Goal: Task Accomplishment & Management: Use online tool/utility

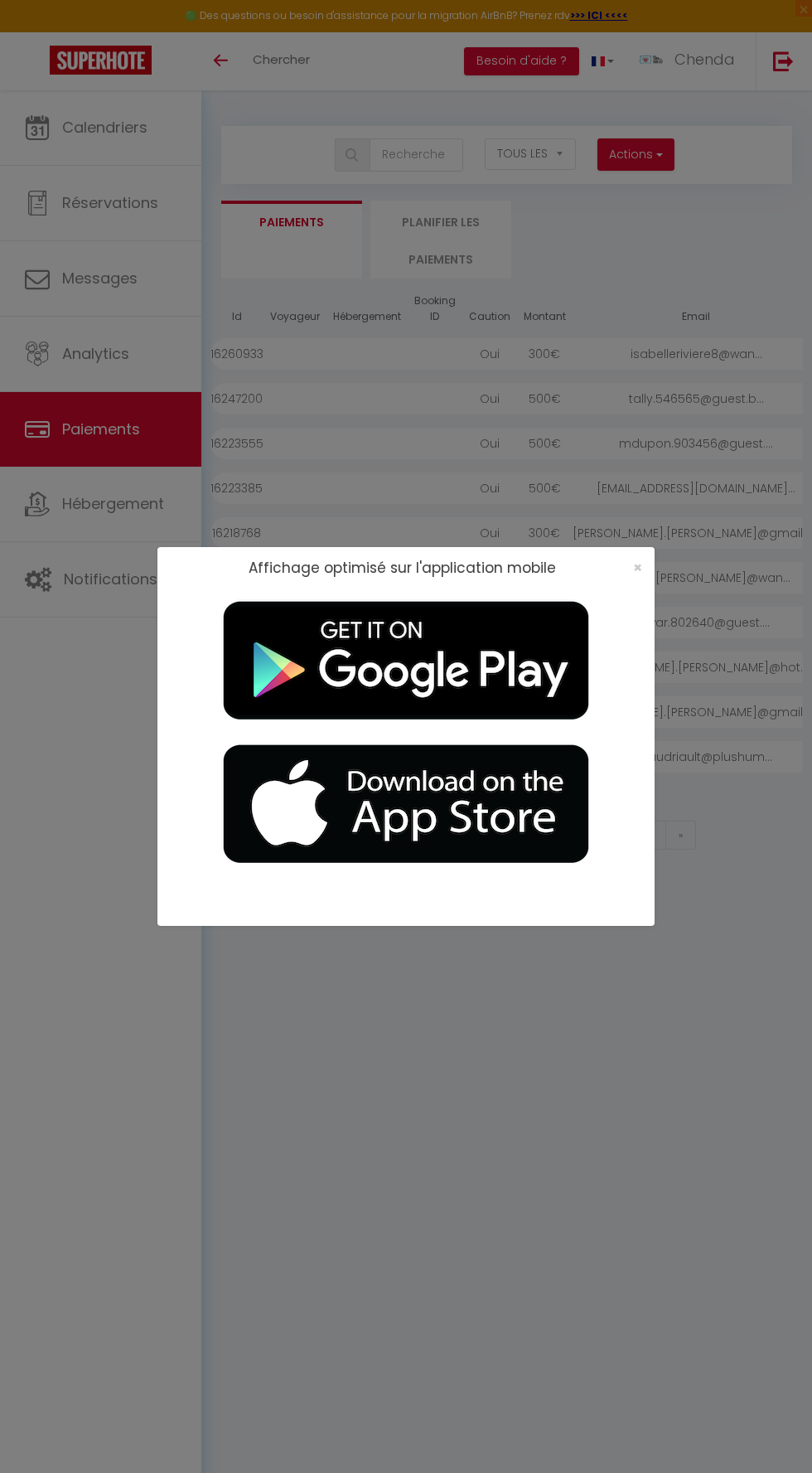
select select "2"
select select "0"
select select
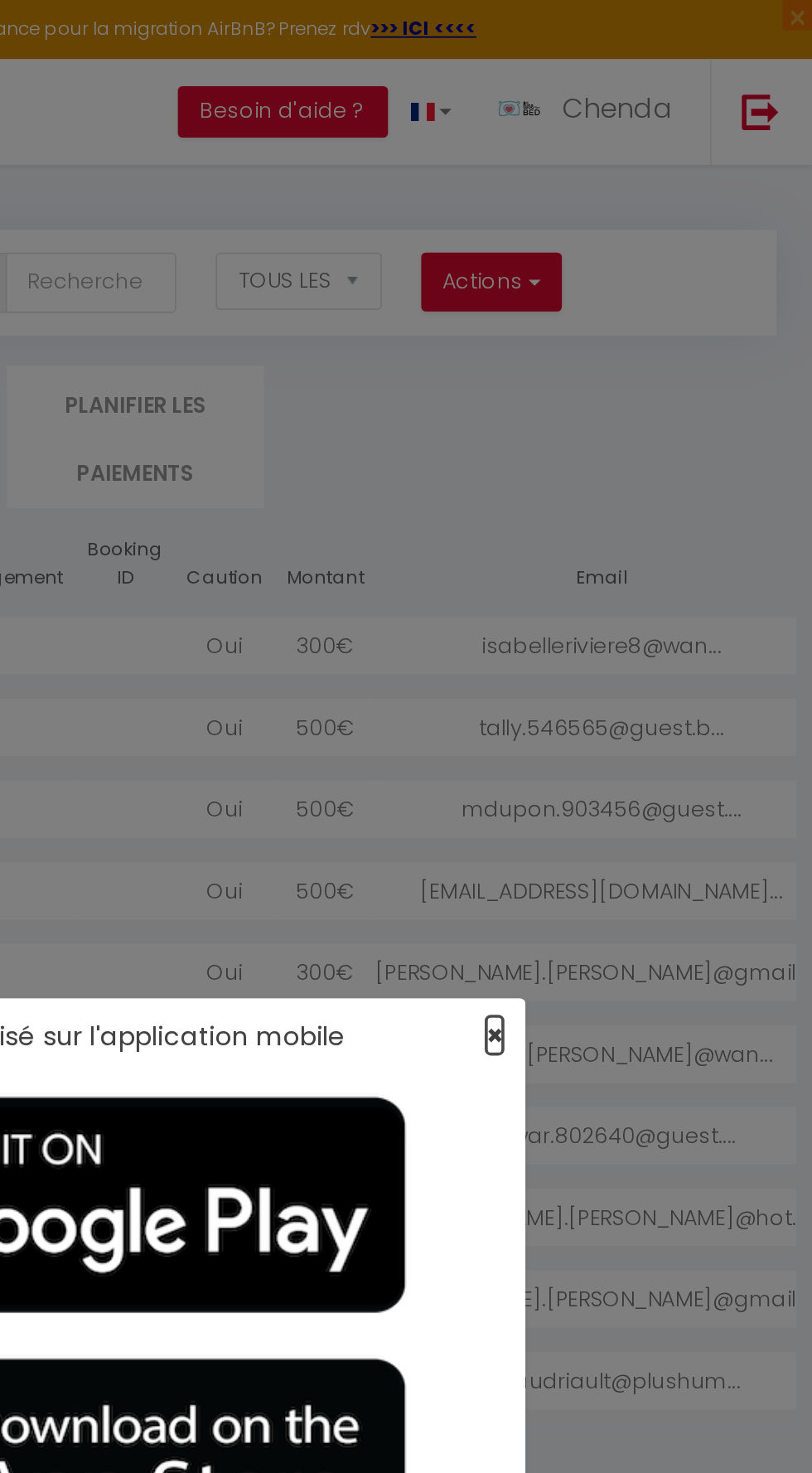
click at [640, 567] on span "×" at bounding box center [637, 567] width 9 height 20
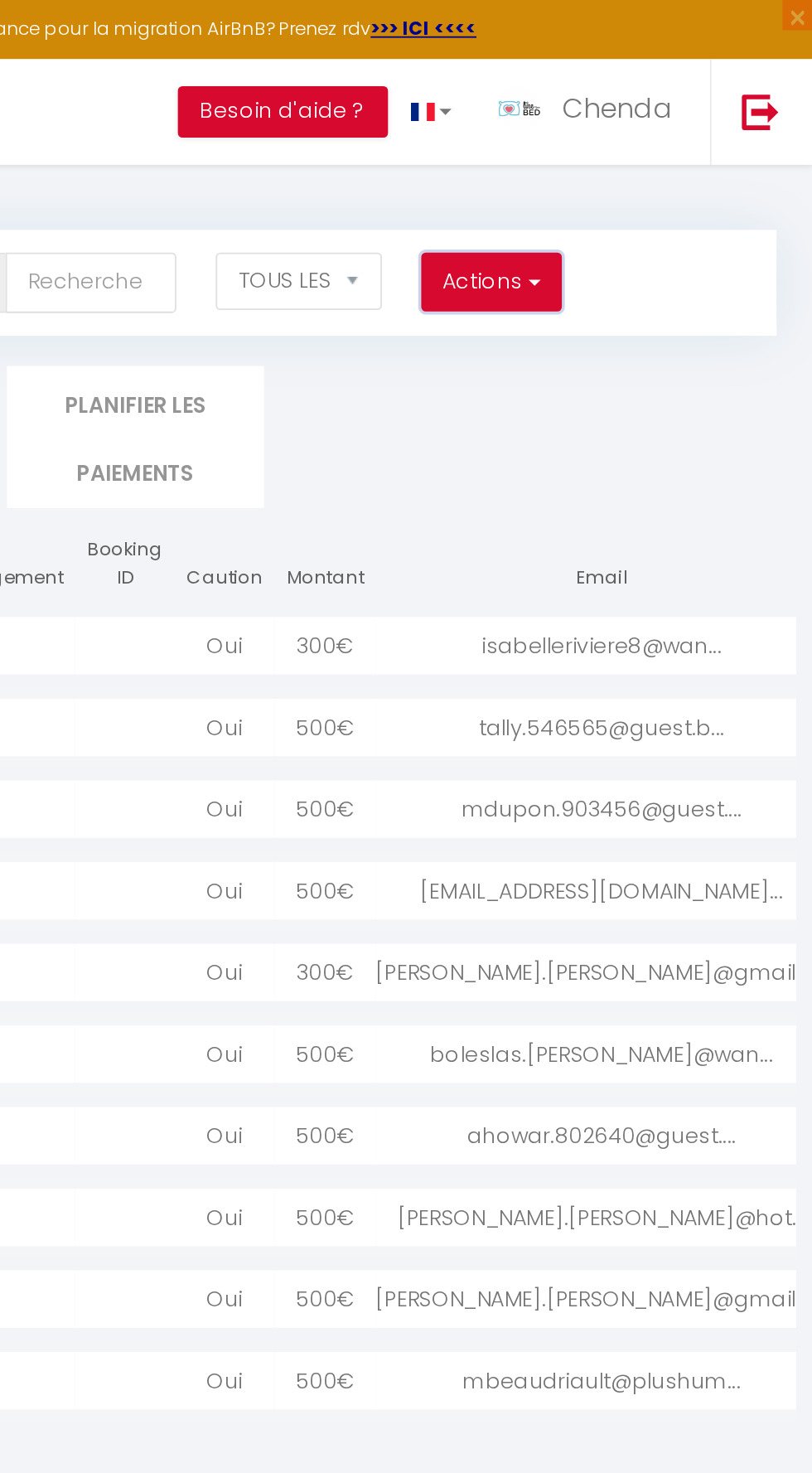
click at [632, 142] on button "Actions" at bounding box center [635, 155] width 76 height 33
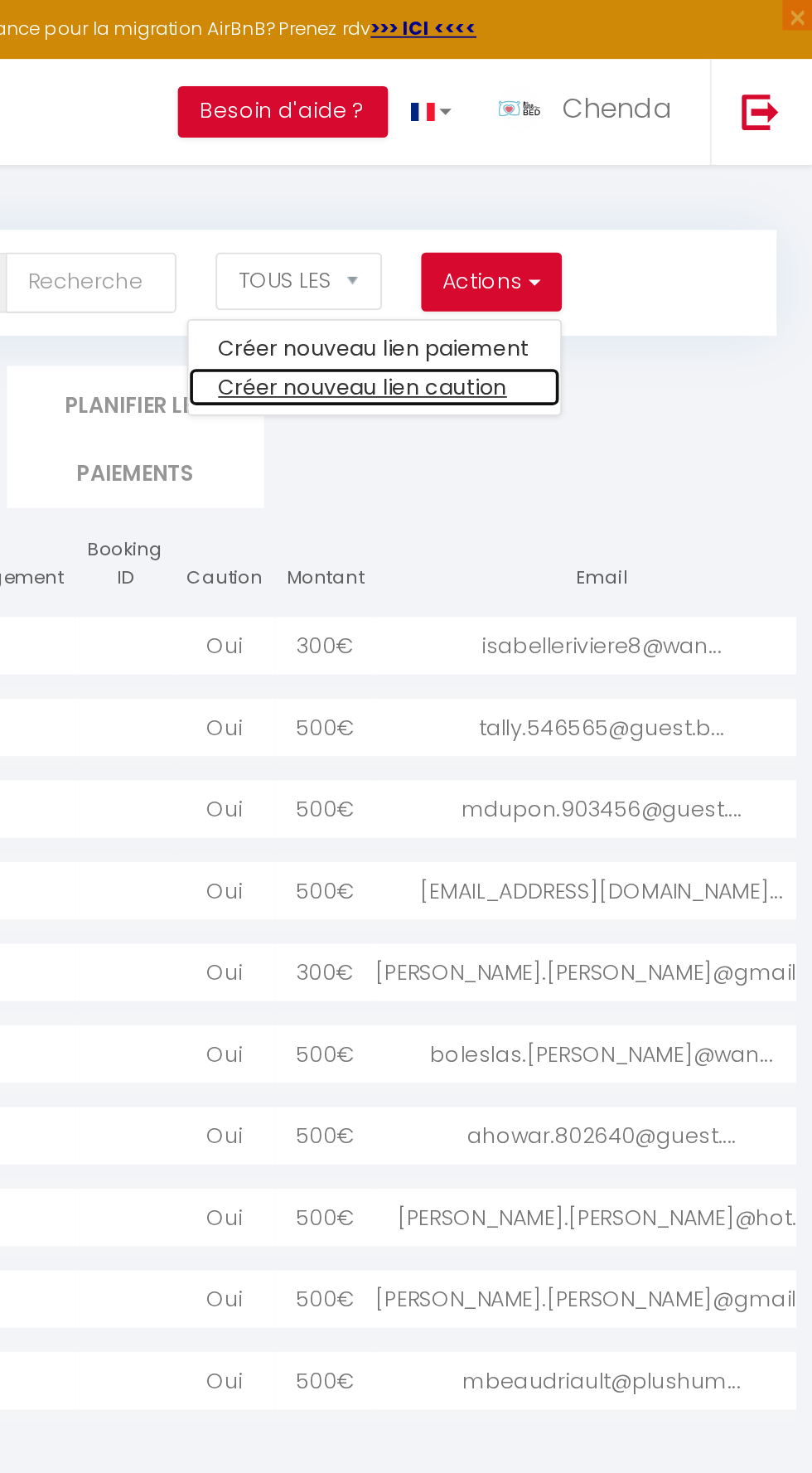
click at [600, 210] on link "Créer nouveau lien caution" at bounding box center [572, 212] width 204 height 21
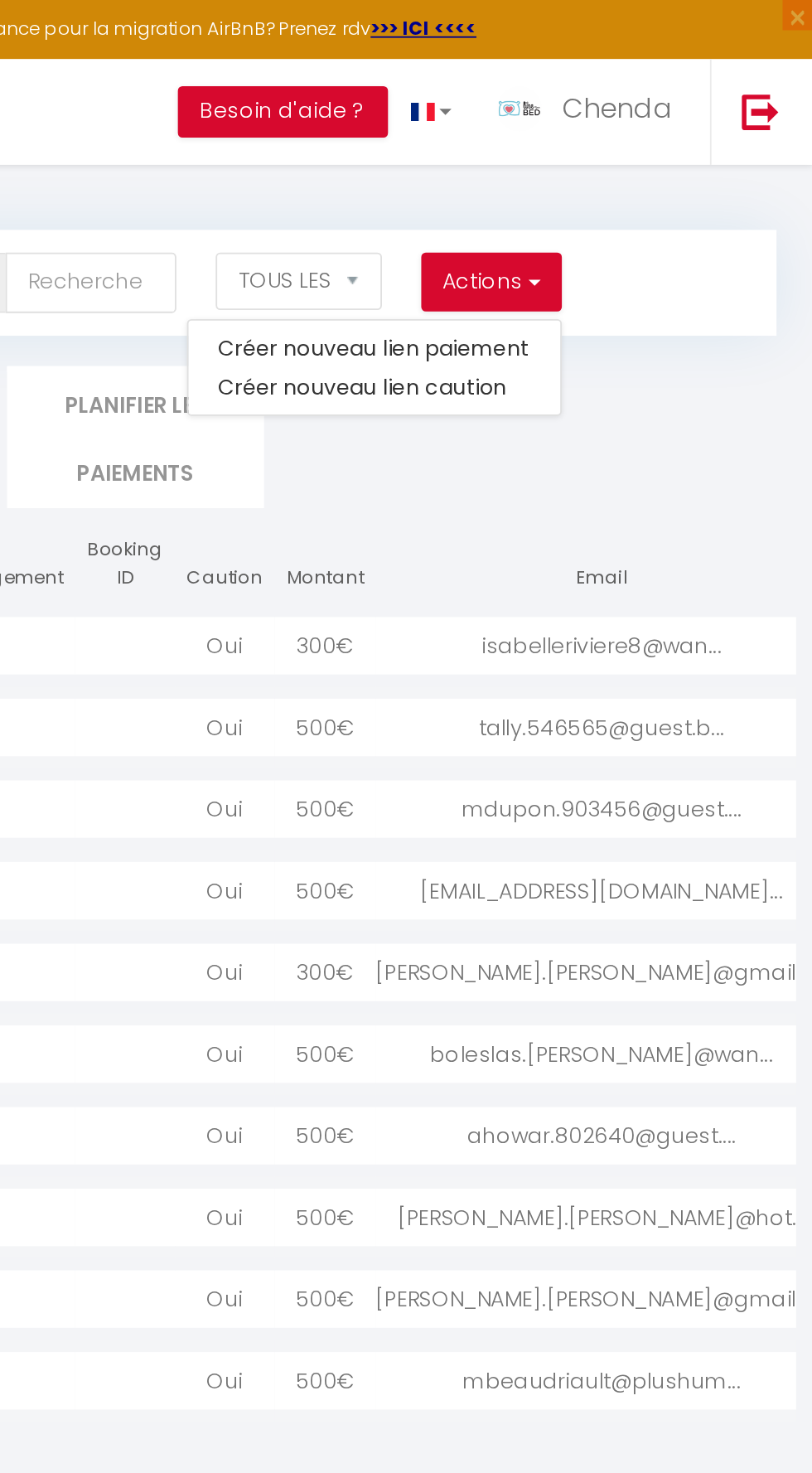
select select
select select "other"
select select "692"
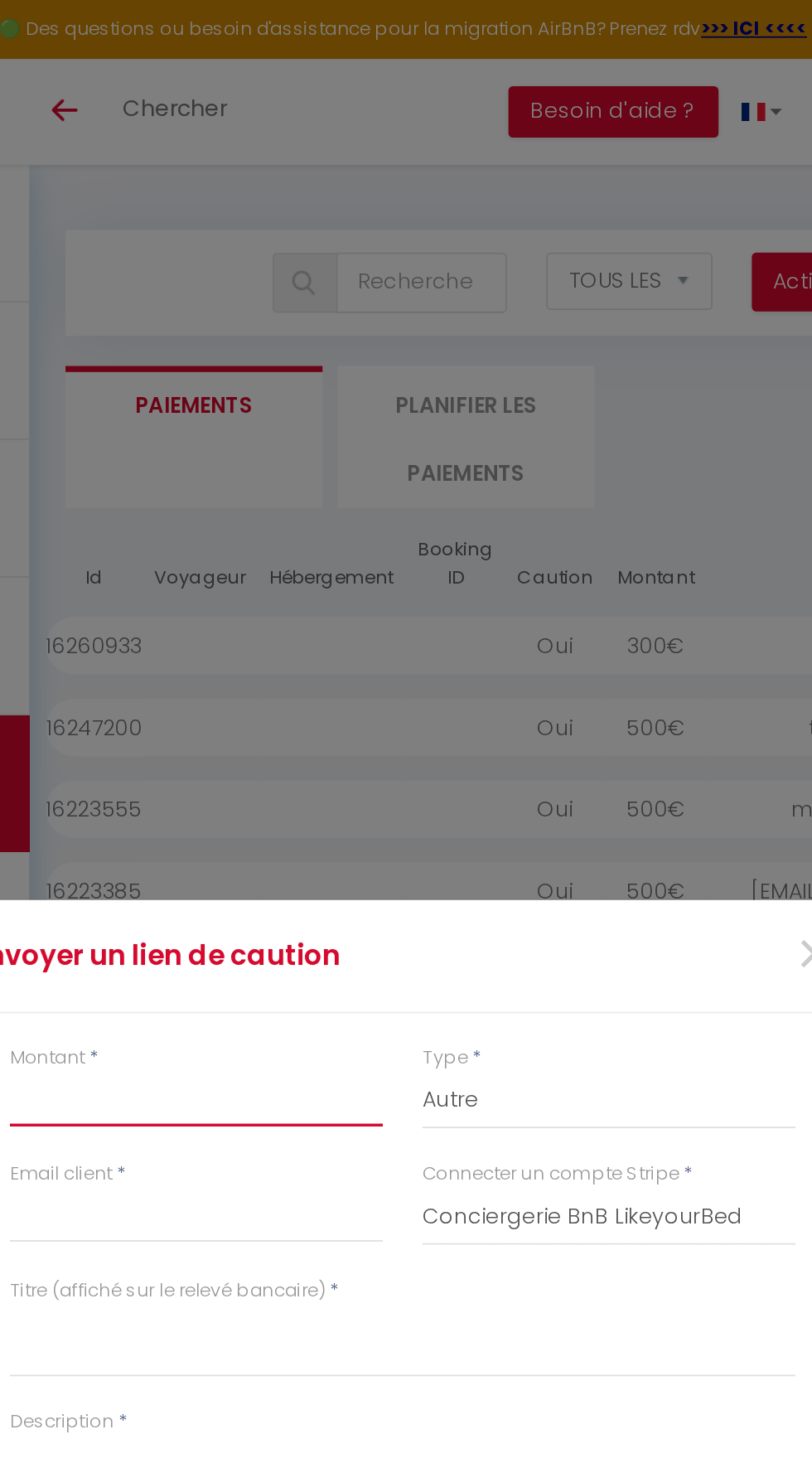
click at [326, 603] on input "Montant" at bounding box center [293, 602] width 205 height 30
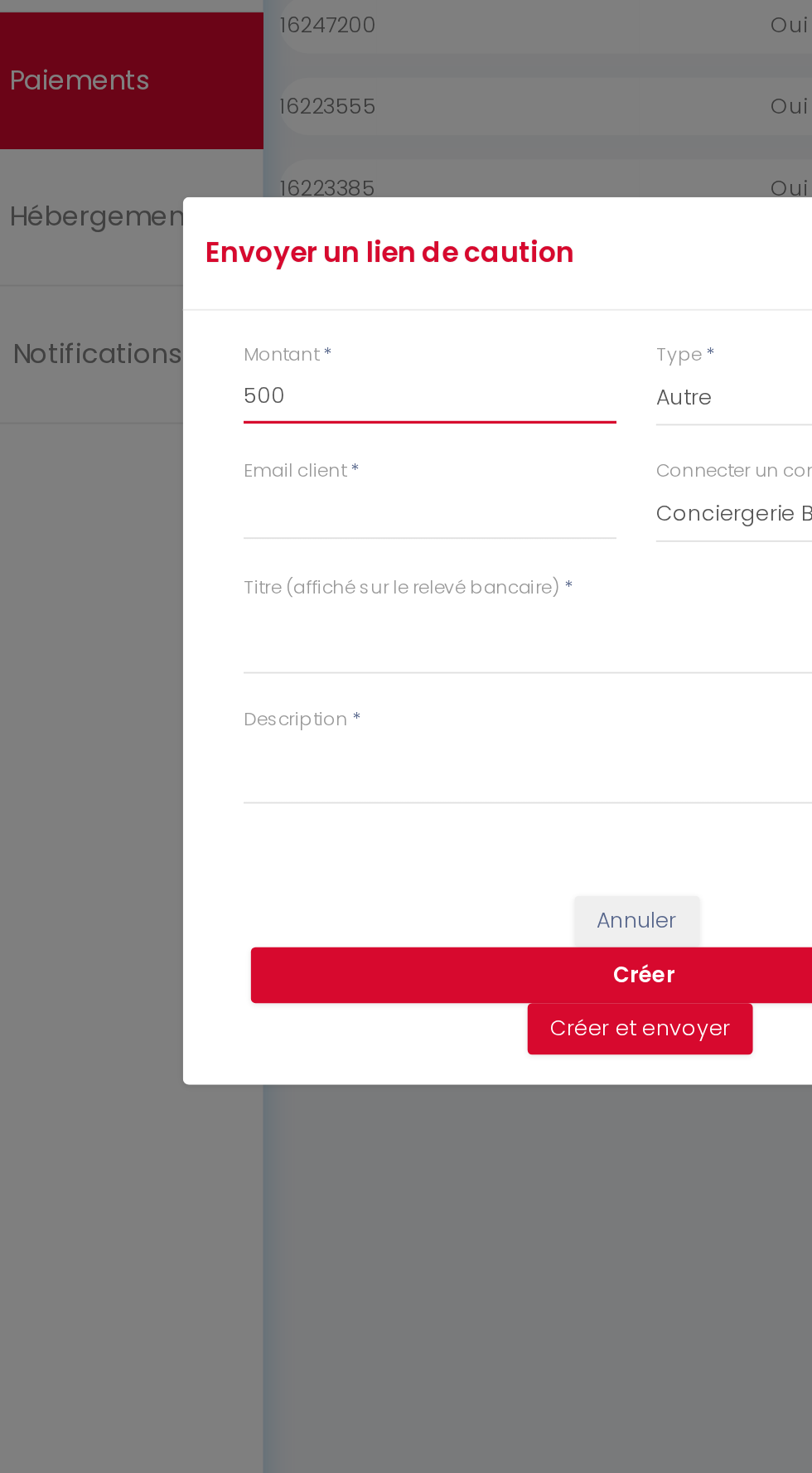
type input "500"
click at [210, 668] on input "Email client" at bounding box center [293, 666] width 205 height 30
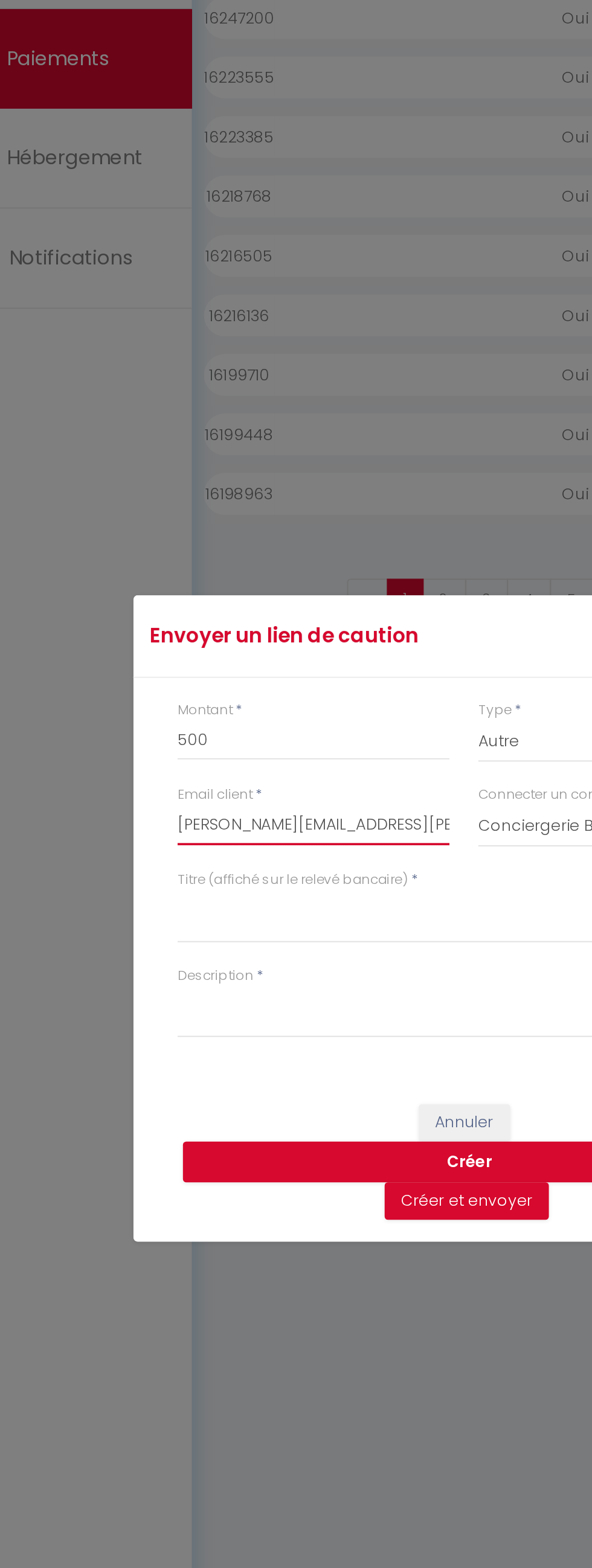
scroll to position [0, 1]
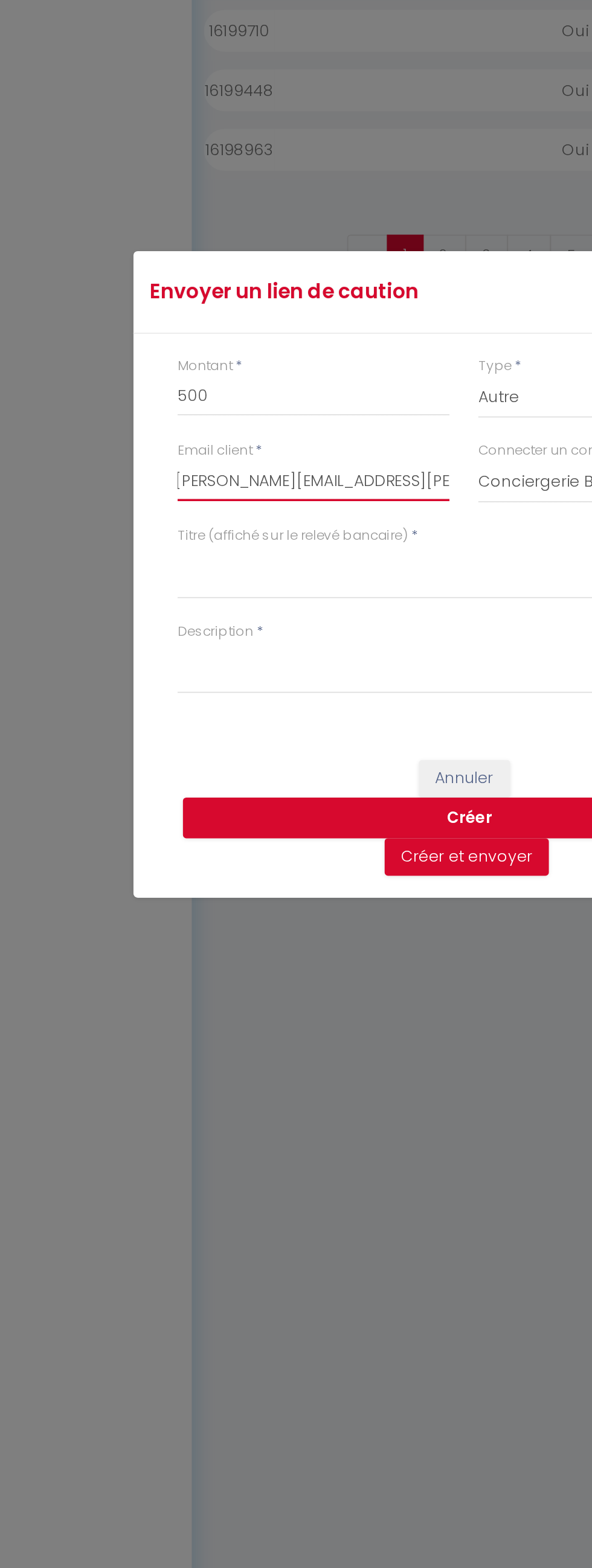
type input "[PERSON_NAME][EMAIL_ADDRESS][PERSON_NAME][DOMAIN_NAME]"
click at [152, 780] on textarea "Titre (affiché sur le relevé bancaire)" at bounding box center [296, 783] width 314 height 29
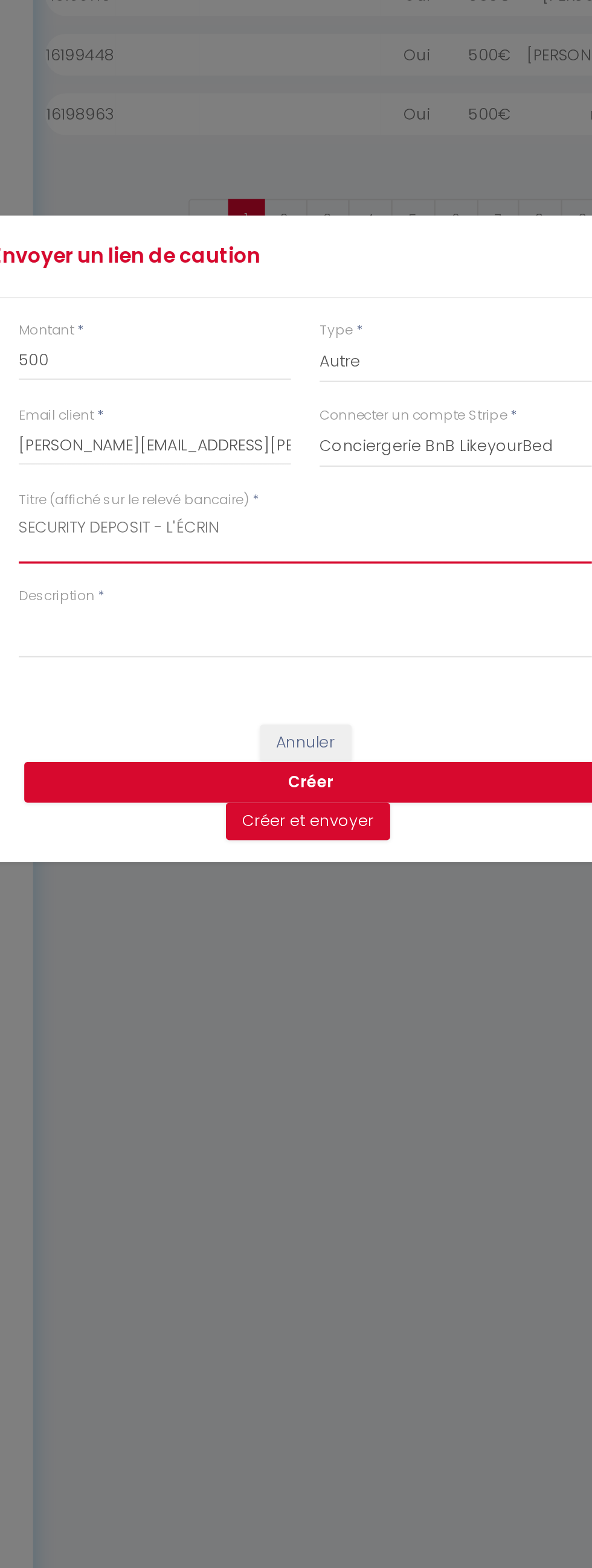
type textarea "SECURITY DEPOSIT - L'ÉCRIN"
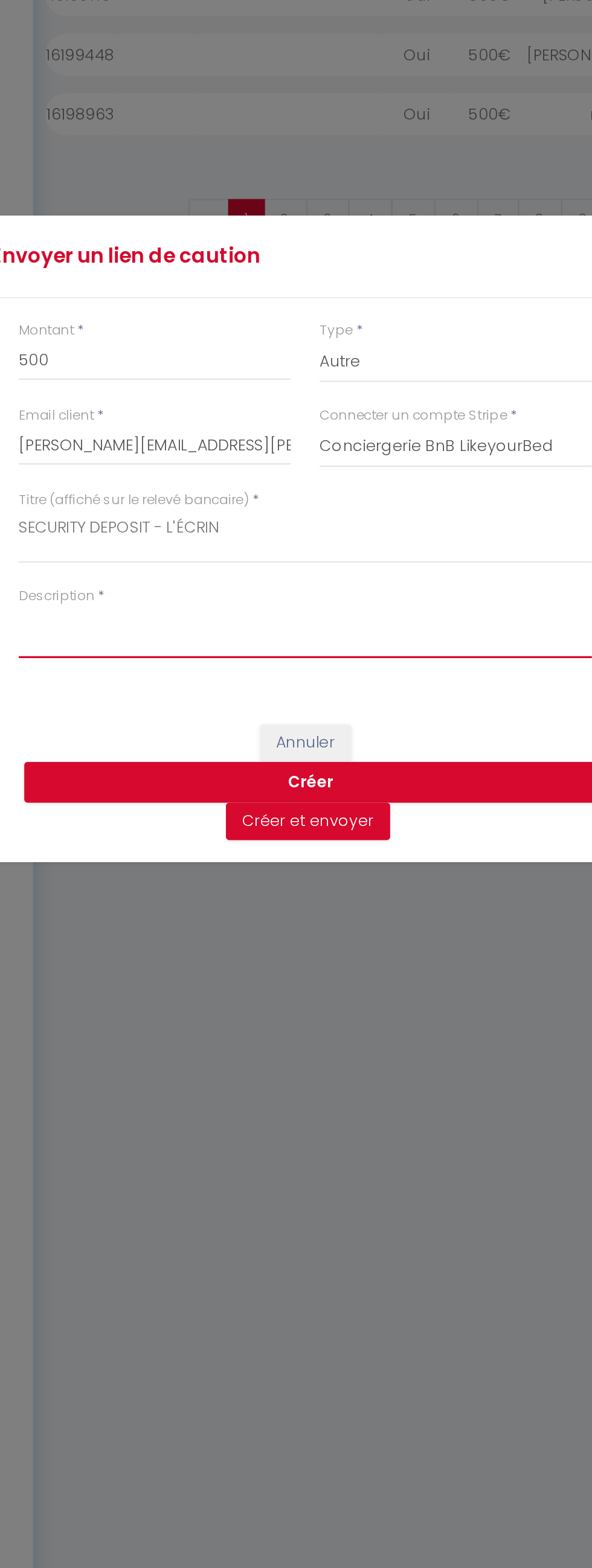
click at [183, 831] on textarea "Description" at bounding box center [296, 835] width 314 height 29
click at [274, 831] on textarea "Description" at bounding box center [296, 835] width 314 height 29
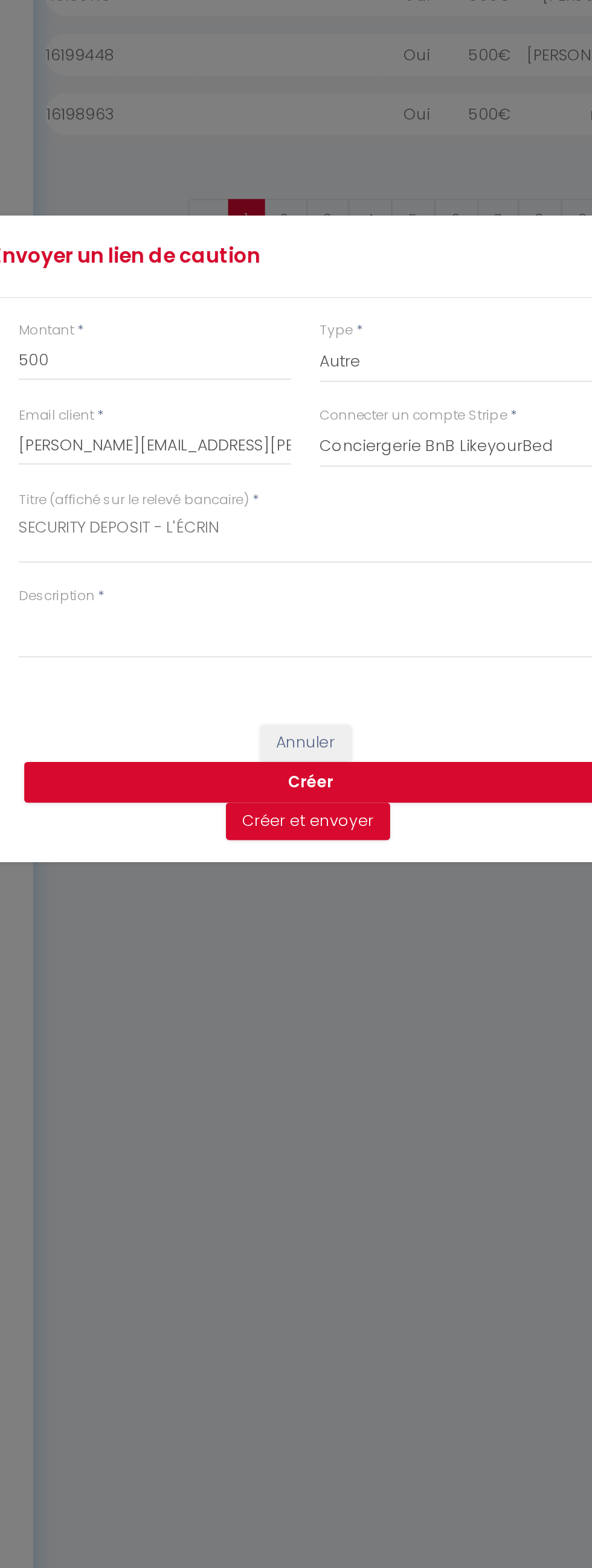
click at [162, 831] on div "Envoyer un lien de caution × Montant * 500 Type * Nuits Frais de ménage Taxe de…" at bounding box center [296, 784] width 363 height 1568
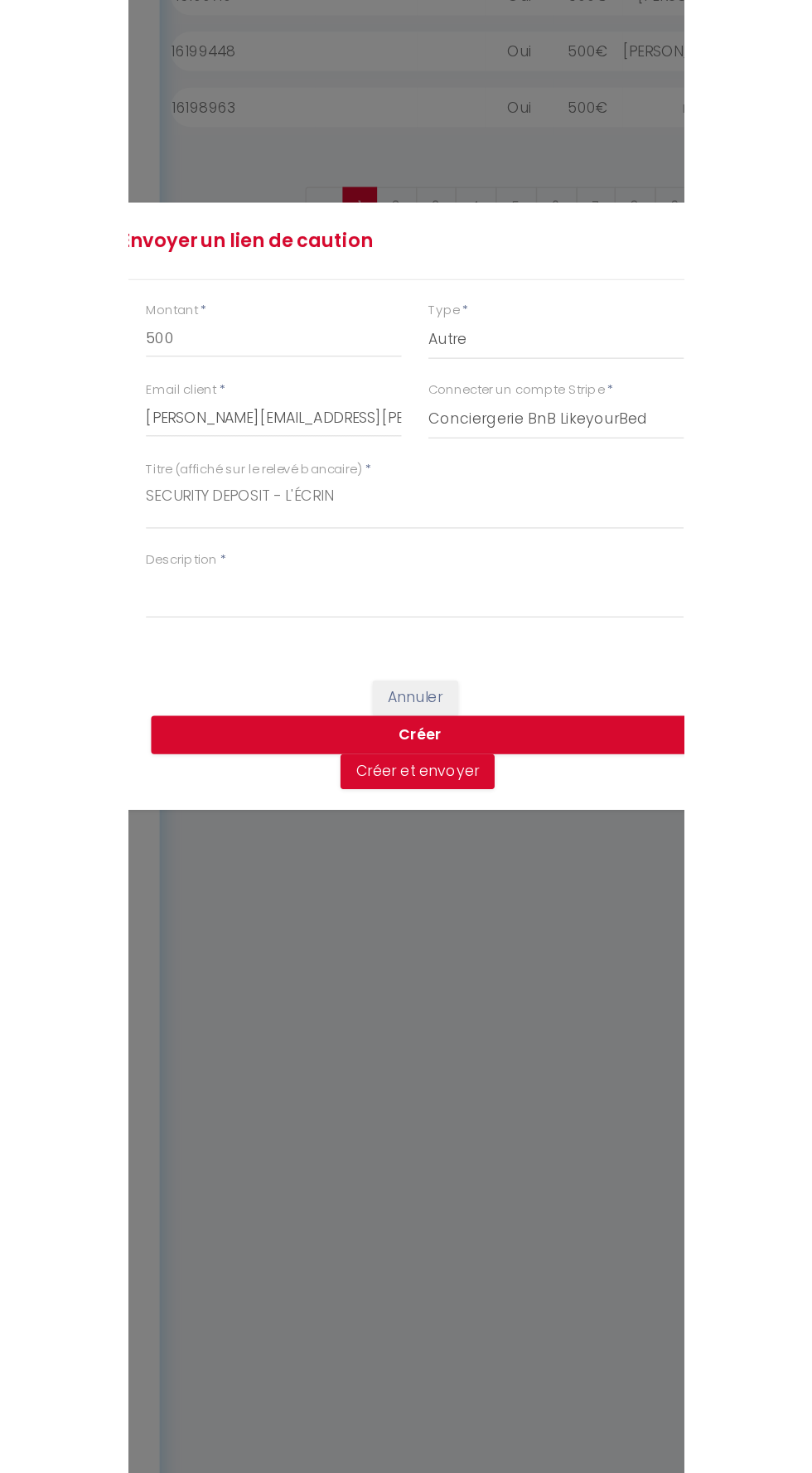
scroll to position [5, 0]
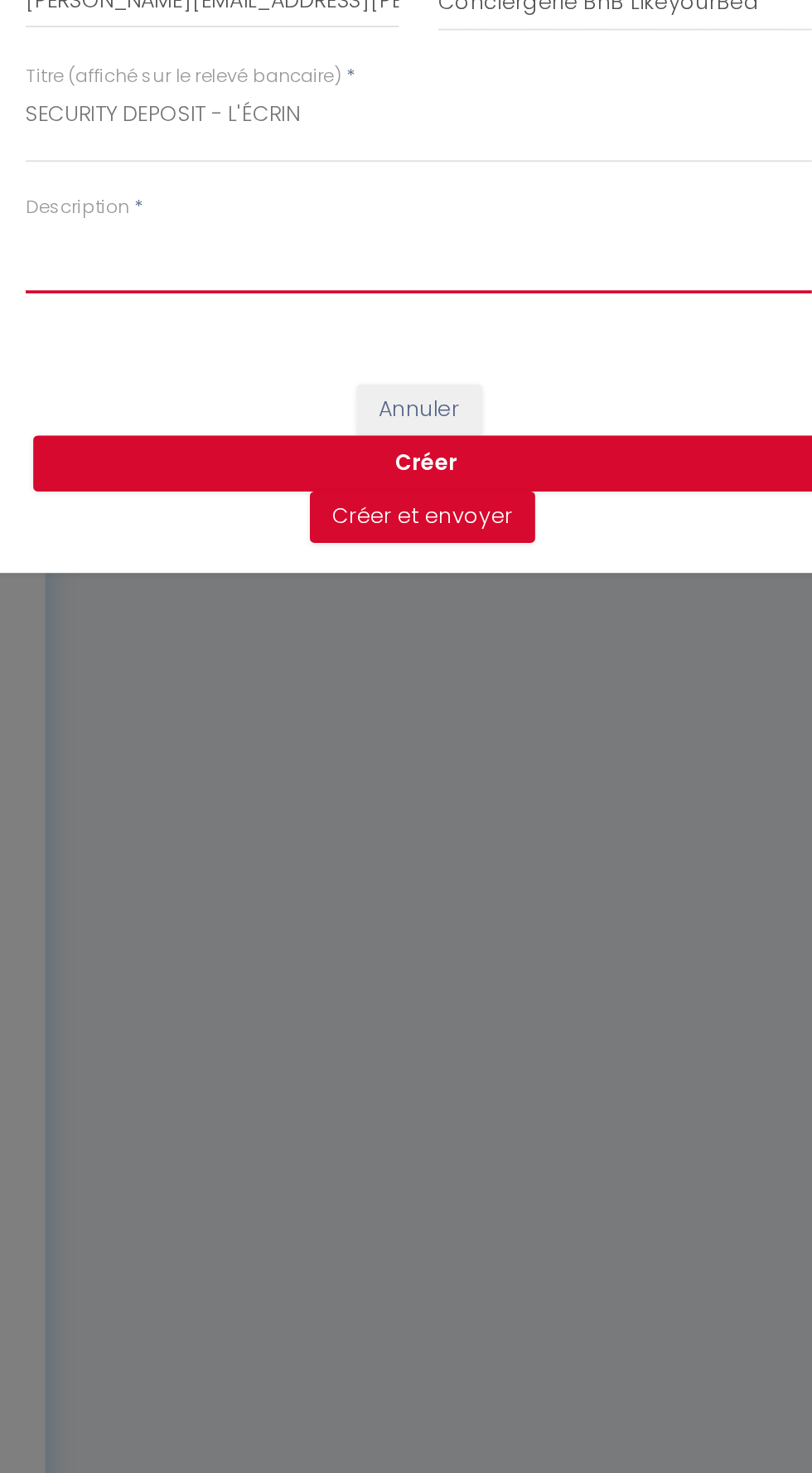
click at [219, 801] on textarea "Description" at bounding box center [406, 806] width 431 height 40
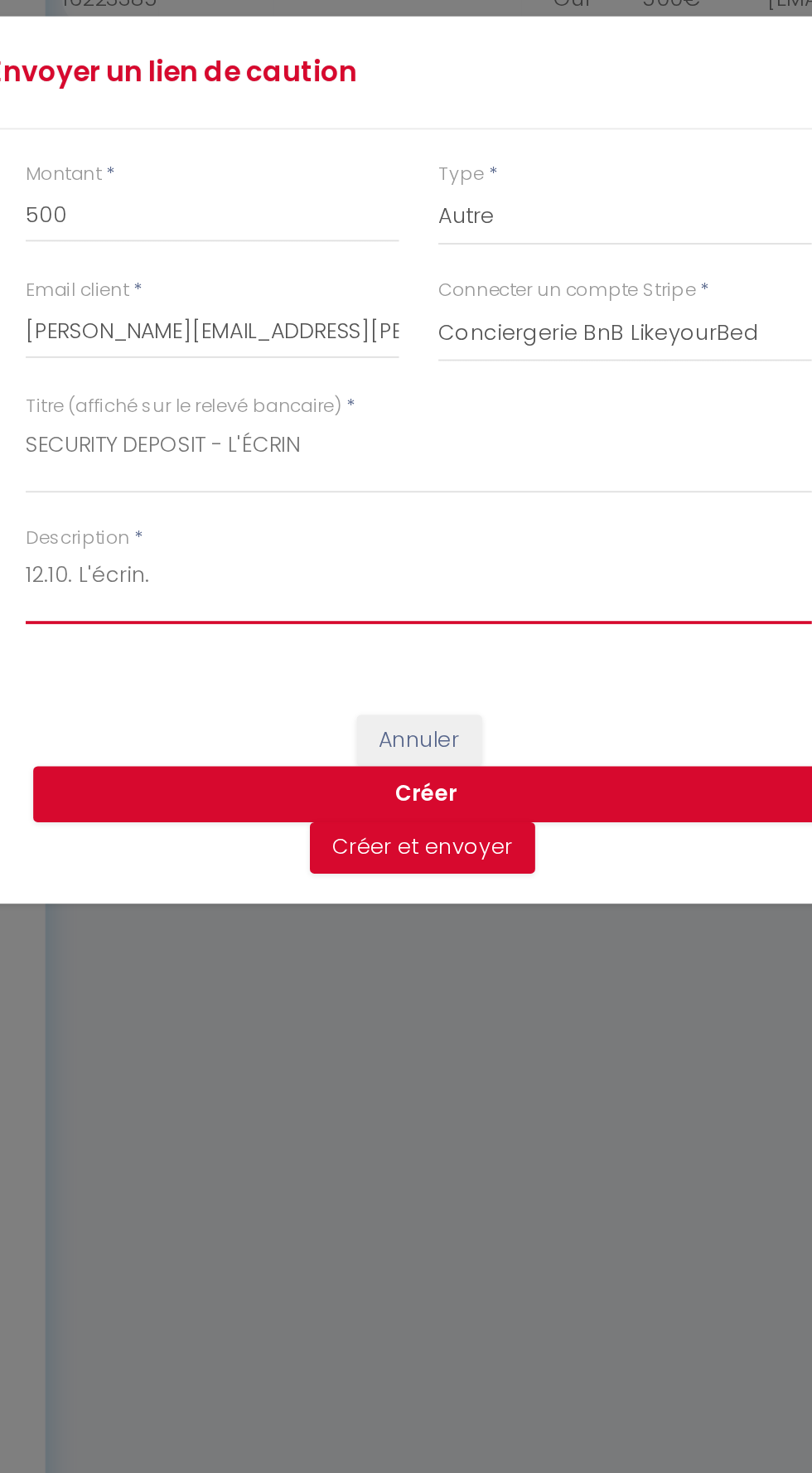
click at [285, 821] on textarea "12.10. L'écrin." at bounding box center [406, 806] width 431 height 40
click at [413, 802] on textarea "12.10. L'écrin." at bounding box center [406, 806] width 431 height 40
type textarea "12.10. L'écrin. [PERSON_NAME]"
click at [379, 636] on div "Montant * 500" at bounding box center [293, 604] width 226 height 64
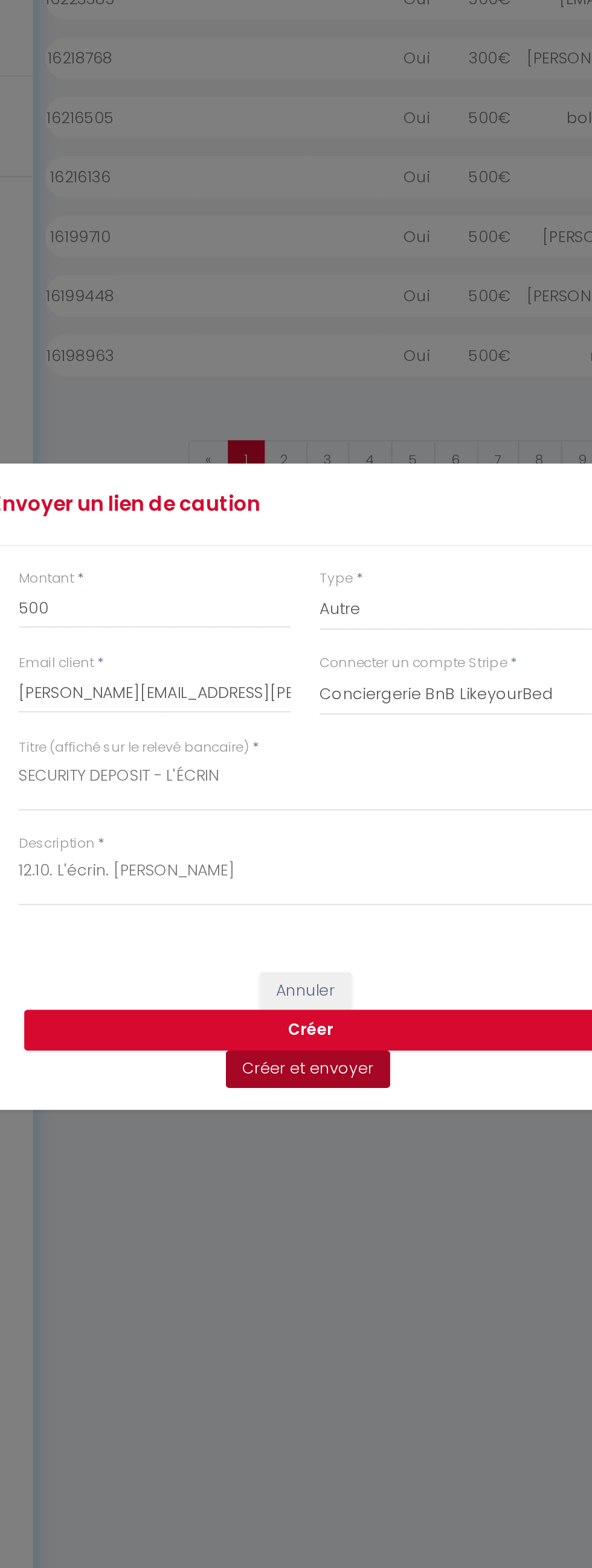
click at [321, 940] on button "Créer et envoyer" at bounding box center [298, 938] width 90 height 20
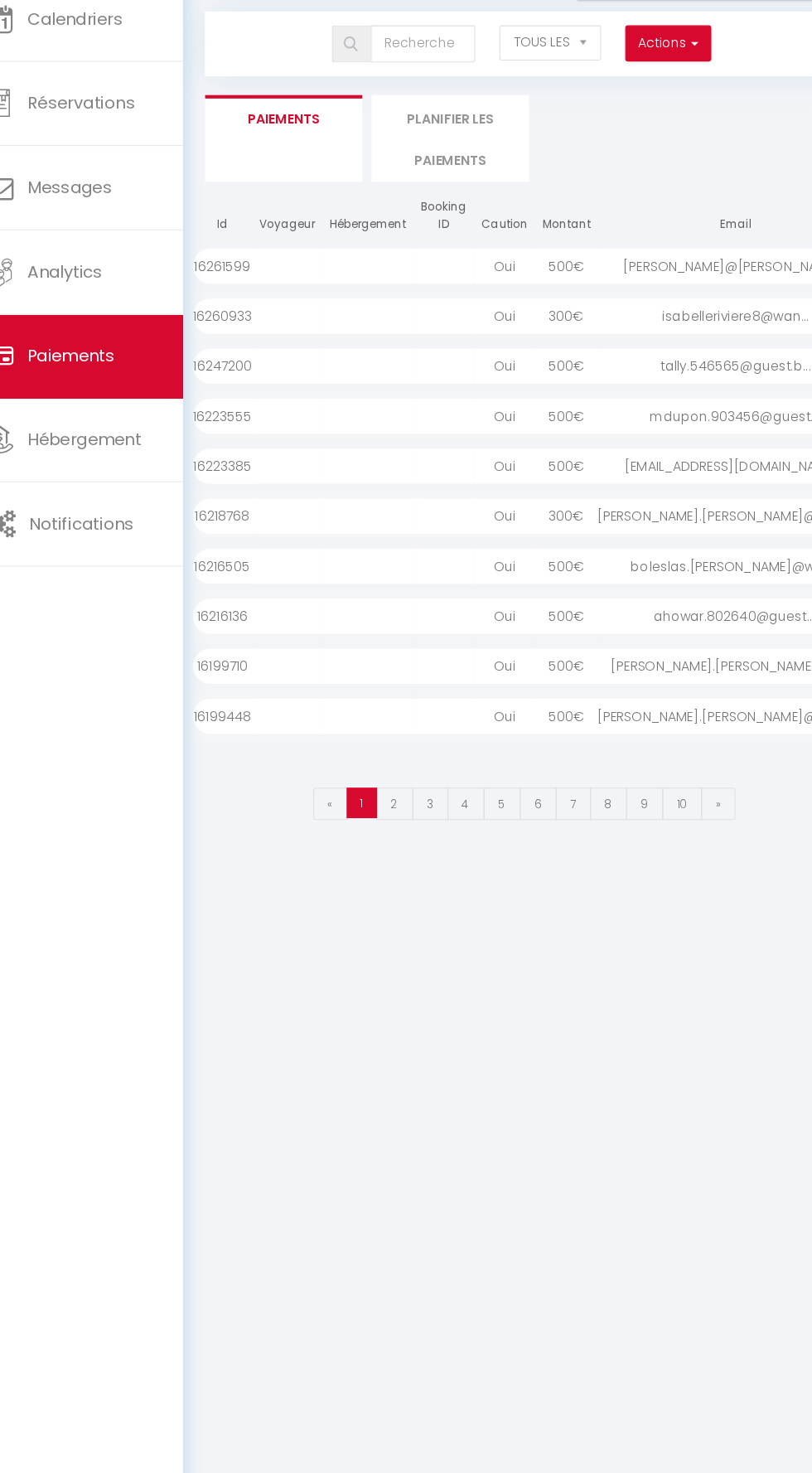
scroll to position [0, 0]
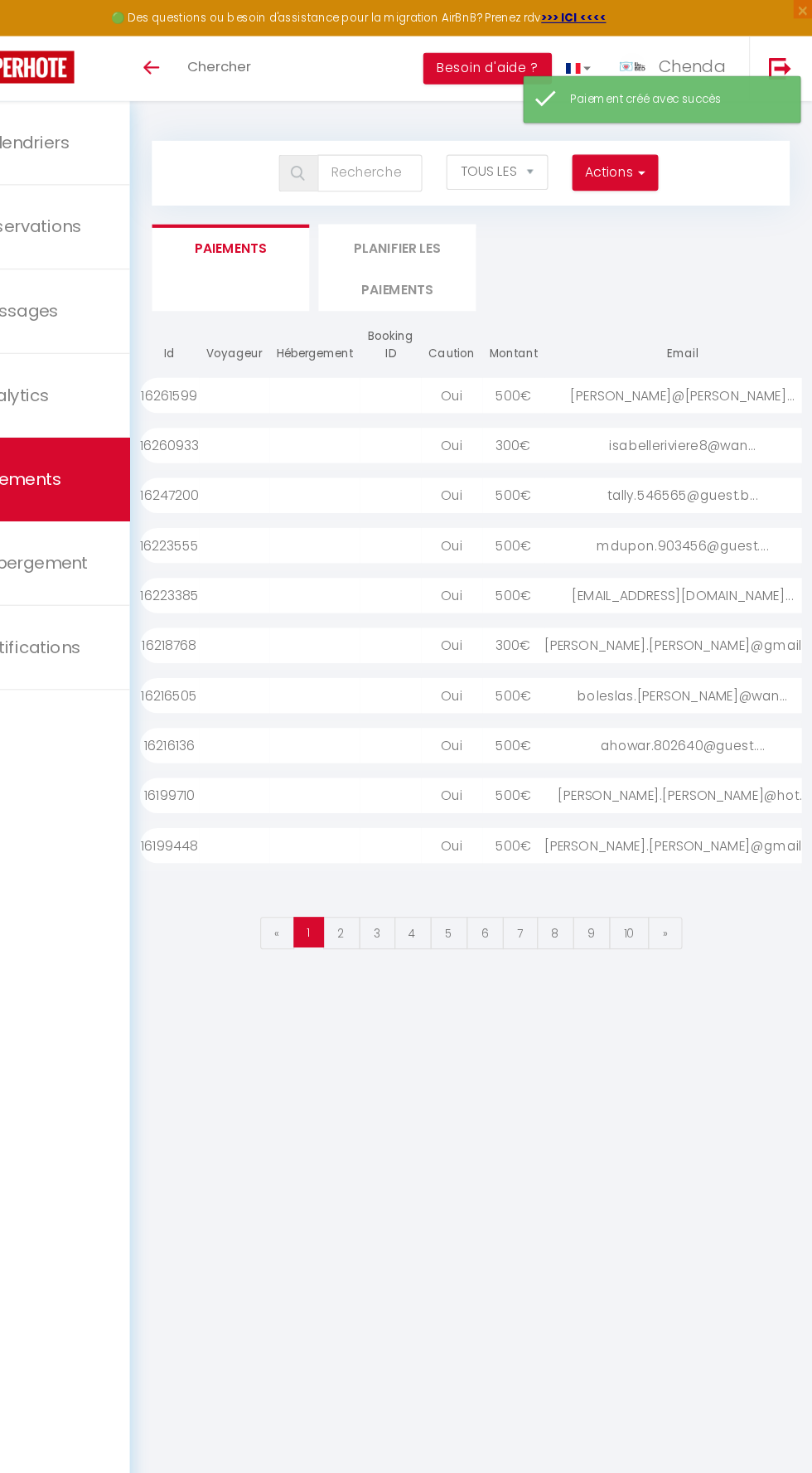
click at [610, 355] on div "[PERSON_NAME]@[PERSON_NAME]..." at bounding box center [697, 353] width 248 height 32
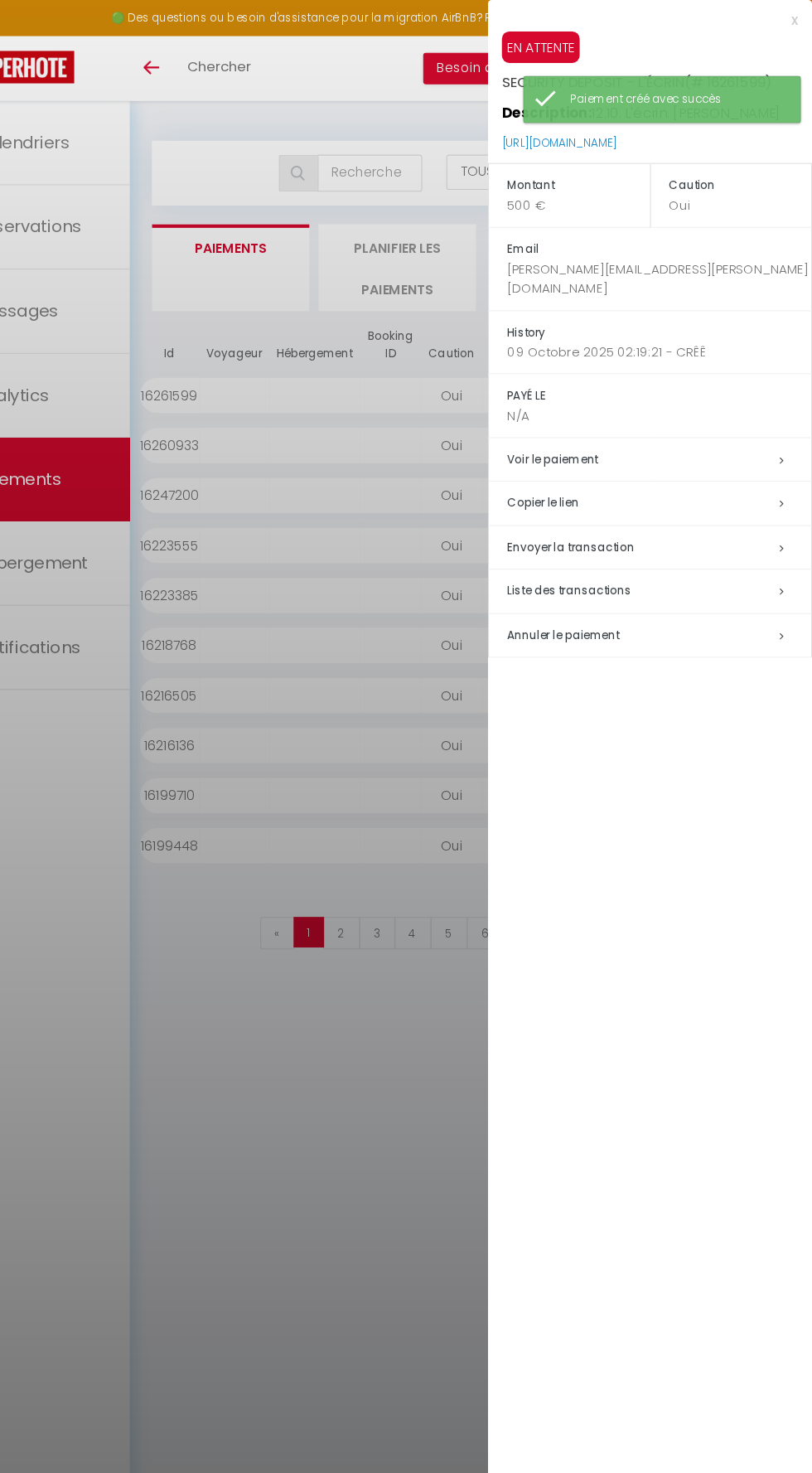
click at [607, 470] on td "Envoyer la transaction" at bounding box center [667, 490] width 289 height 40
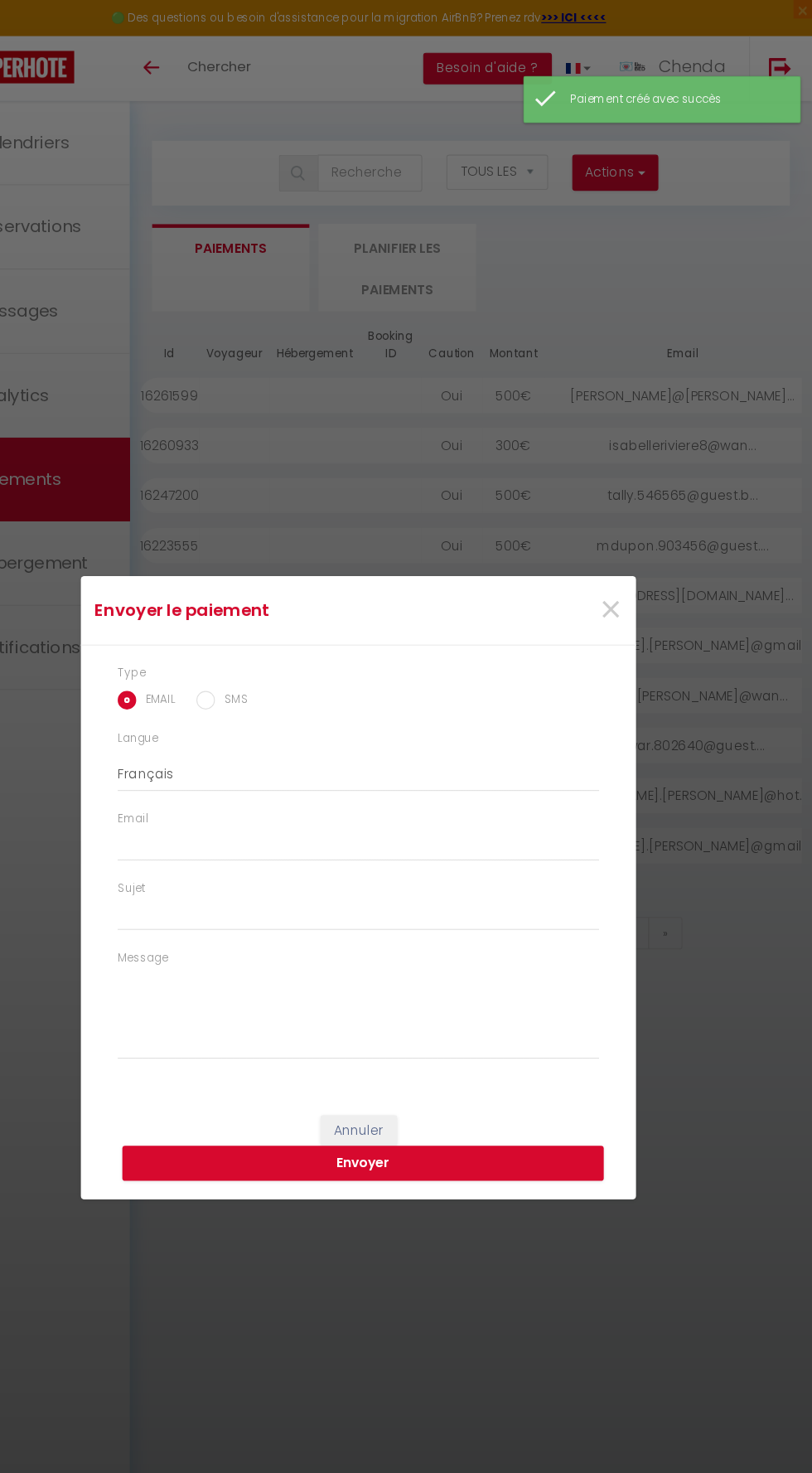
type input "[PERSON_NAME][EMAIL_ADDRESS][PERSON_NAME][DOMAIN_NAME]"
type input "SECURITY DEPOSIT - L'ÉCRIN - 12.10. L'écrin. [PERSON_NAME]"
type textarea "Bonjour, Nous vous invitons à cliquer sur le lien ci-dessous pour effectuer le …"
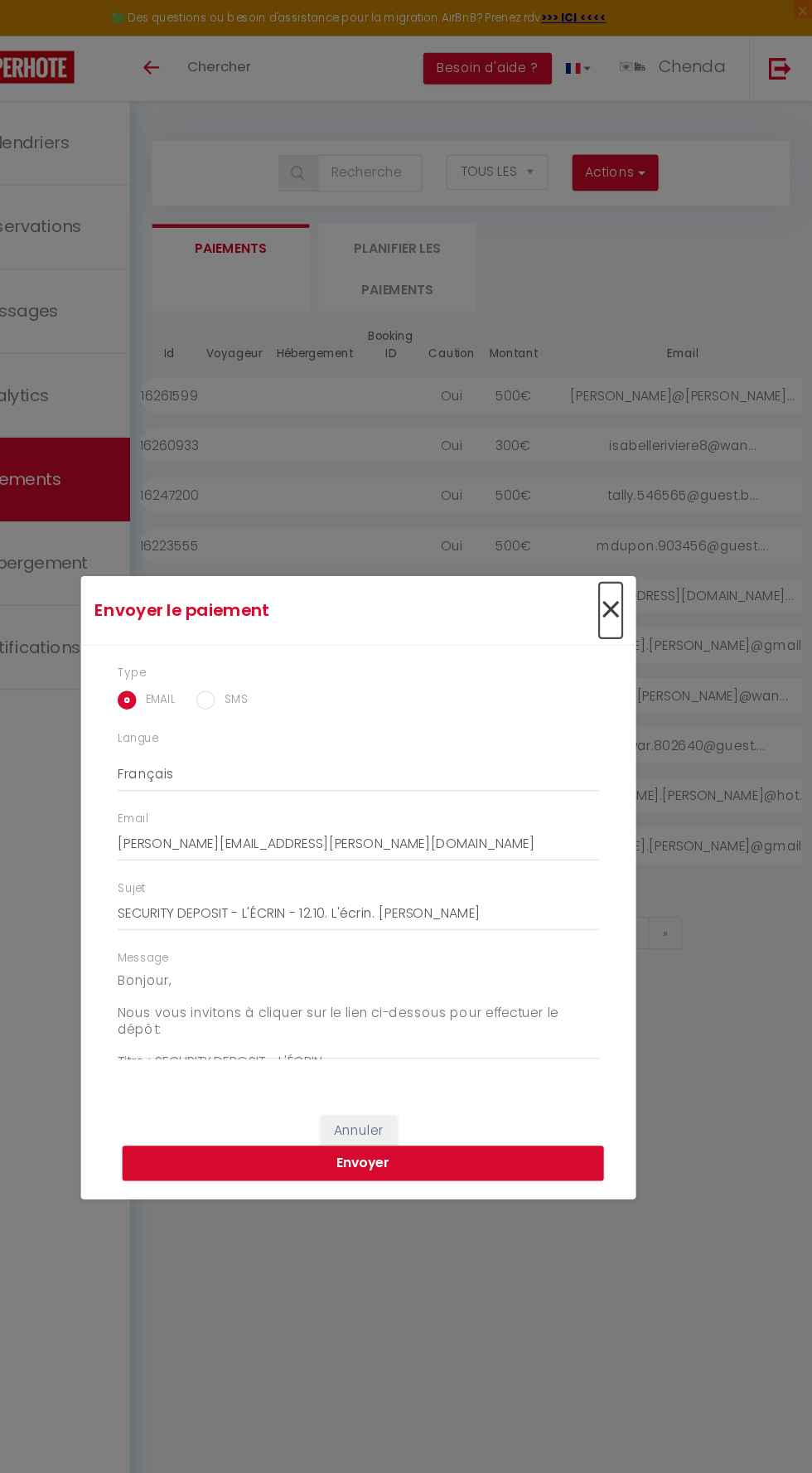
click at [641, 537] on span "×" at bounding box center [631, 546] width 20 height 49
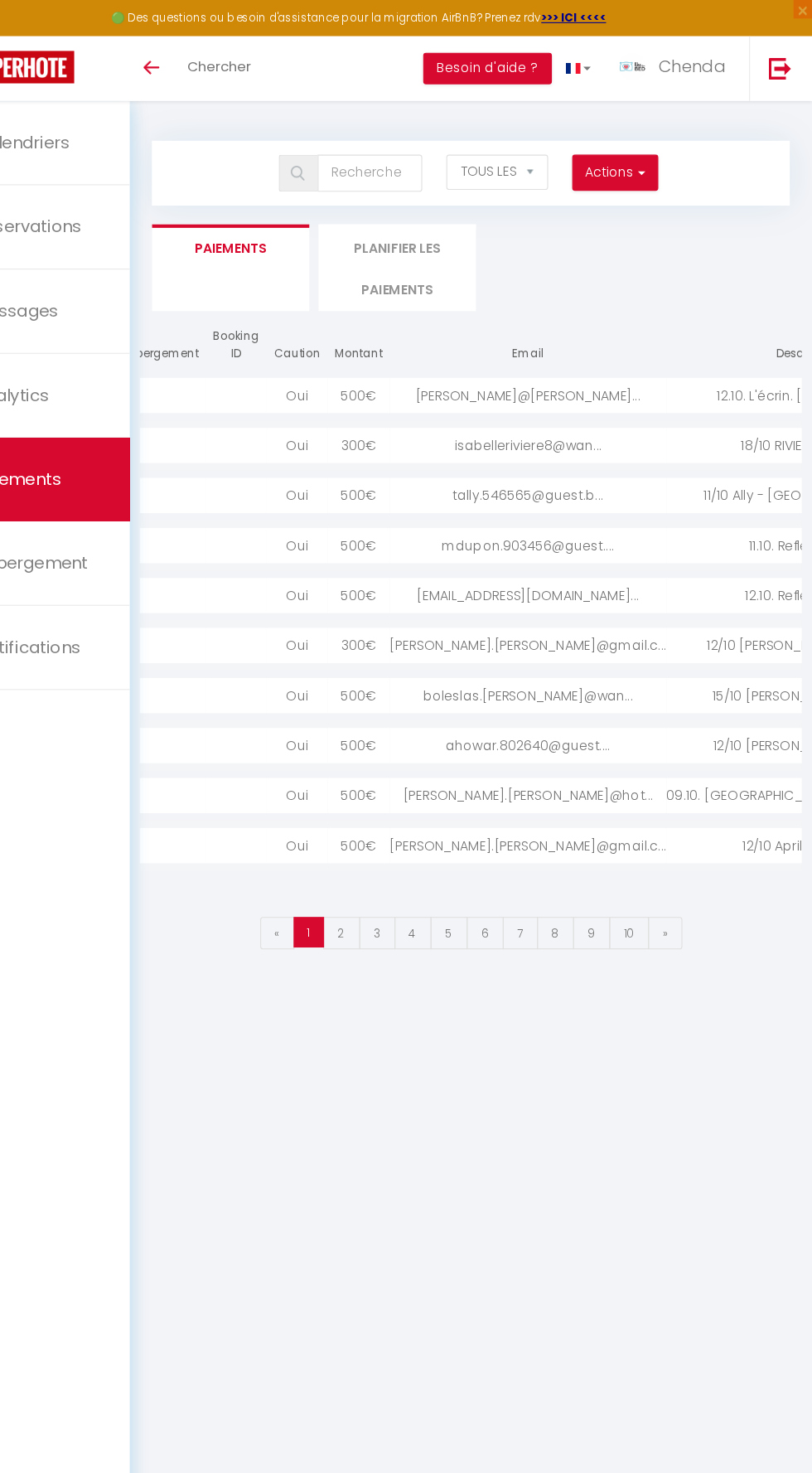
scroll to position [0, 167]
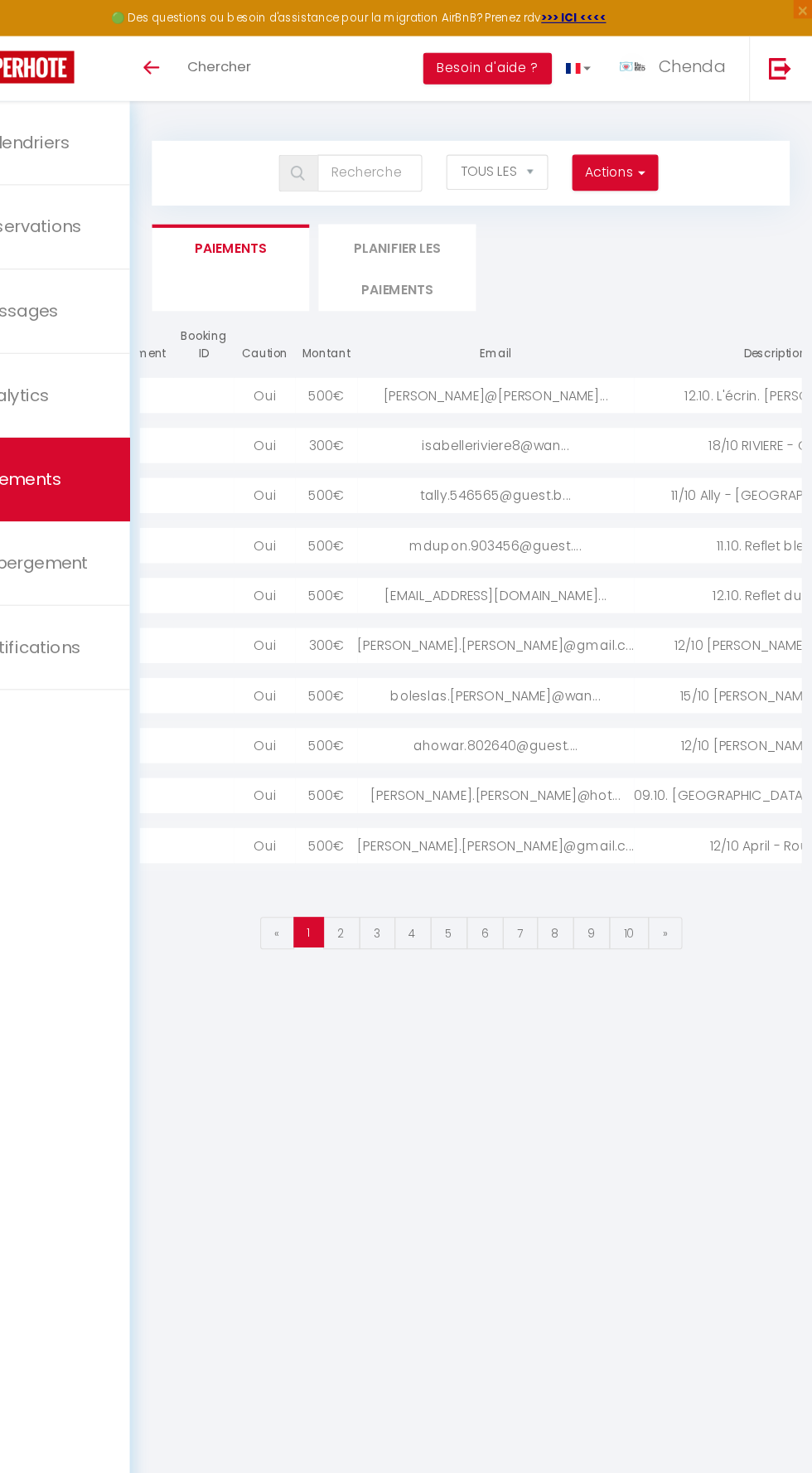
click at [533, 353] on div "[PERSON_NAME]@[PERSON_NAME]..." at bounding box center [529, 353] width 248 height 32
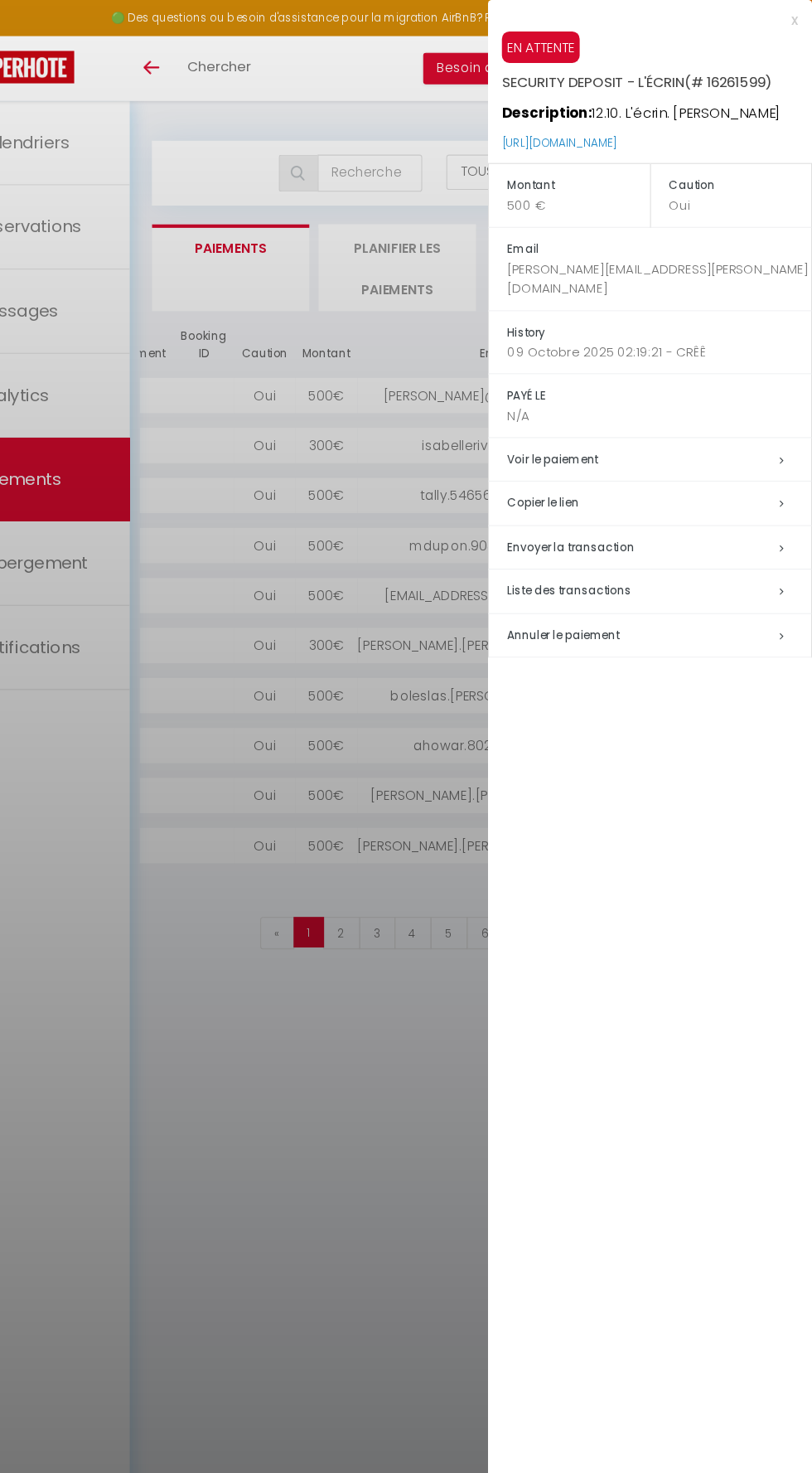
scroll to position [0, 0]
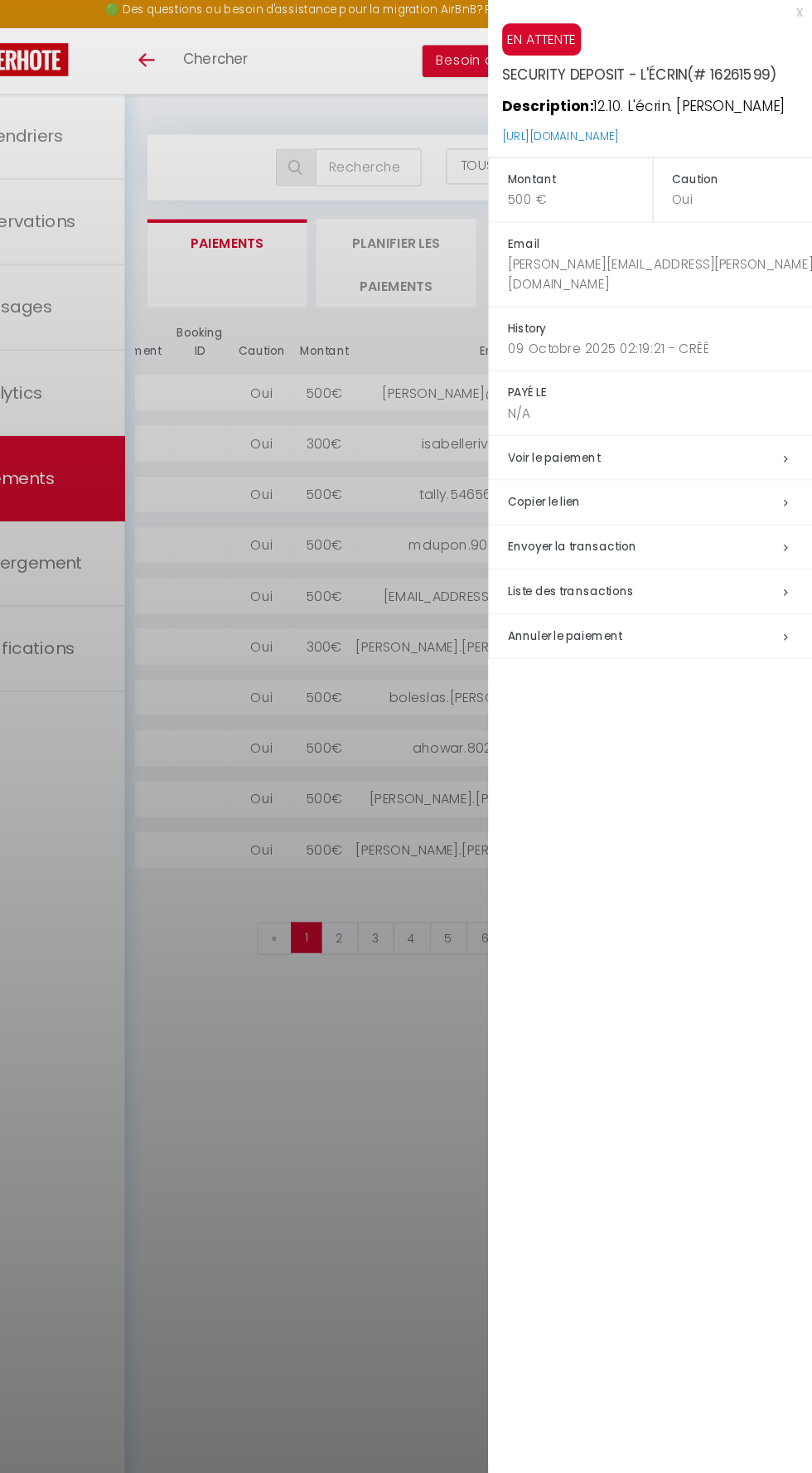
click at [574, 441] on h5 "Copier le lien" at bounding box center [676, 451] width 272 height 19
